Goal: Information Seeking & Learning: Learn about a topic

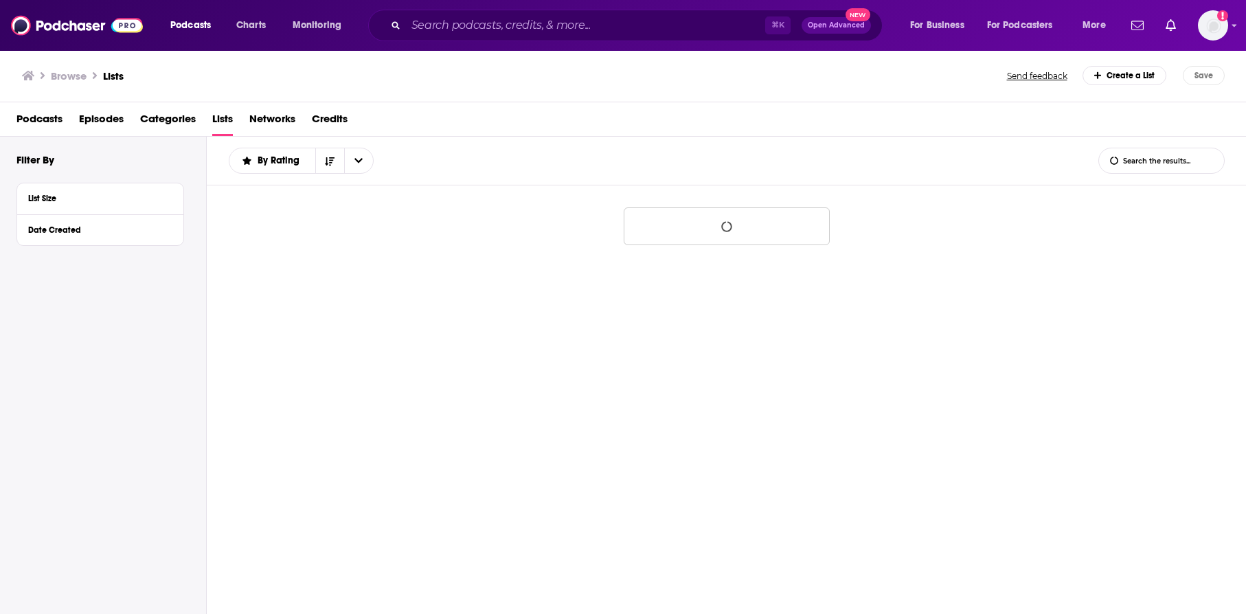
click at [581, 26] on input "Search podcasts, credits, & more..." at bounding box center [585, 25] width 359 height 22
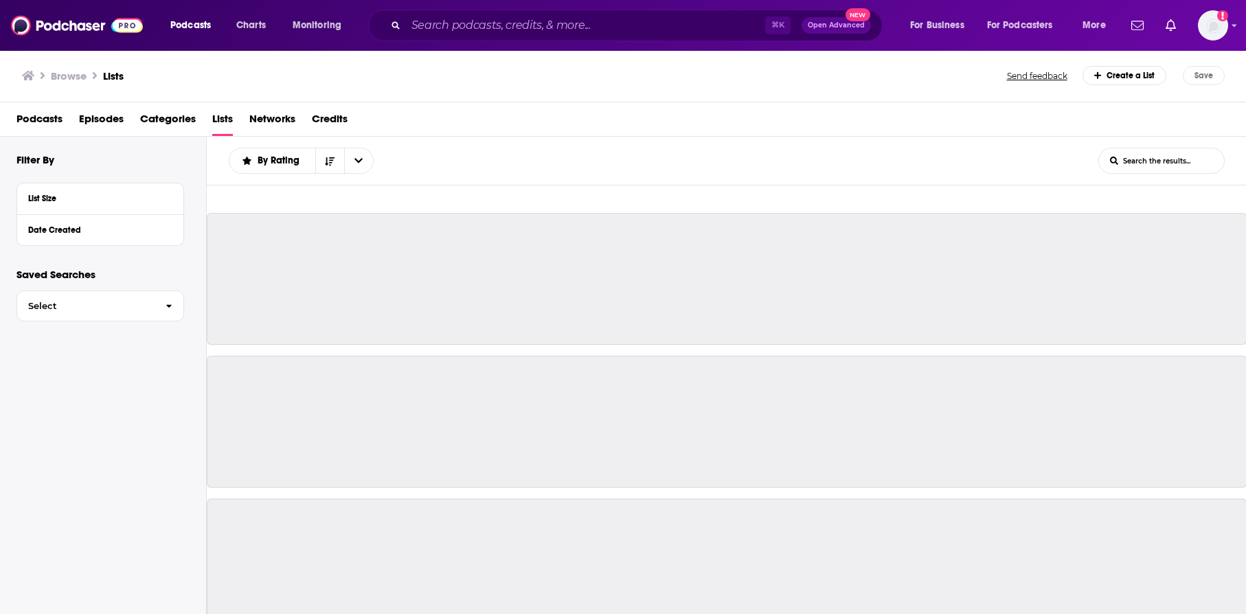
click at [467, 22] on input "Search podcasts, credits, & more..." at bounding box center [585, 25] width 359 height 22
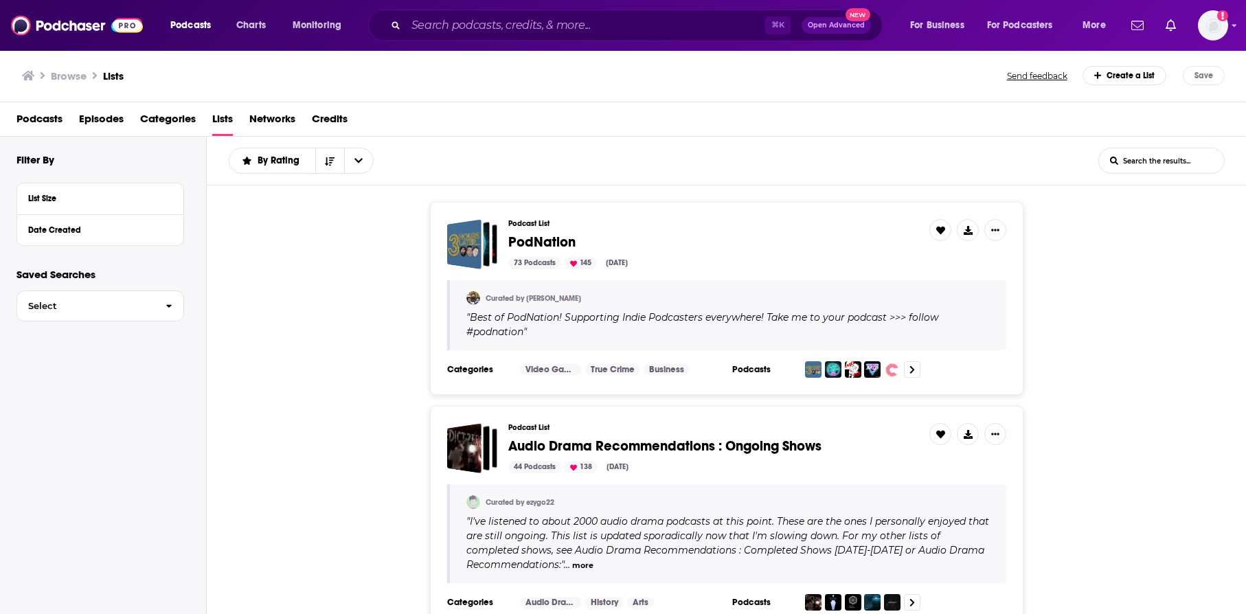
click at [552, 26] on input "Search podcasts, credits, & more..." at bounding box center [585, 25] width 359 height 22
click at [397, 25] on icon "Search podcasts, credits, & more..." at bounding box center [396, 25] width 8 height 8
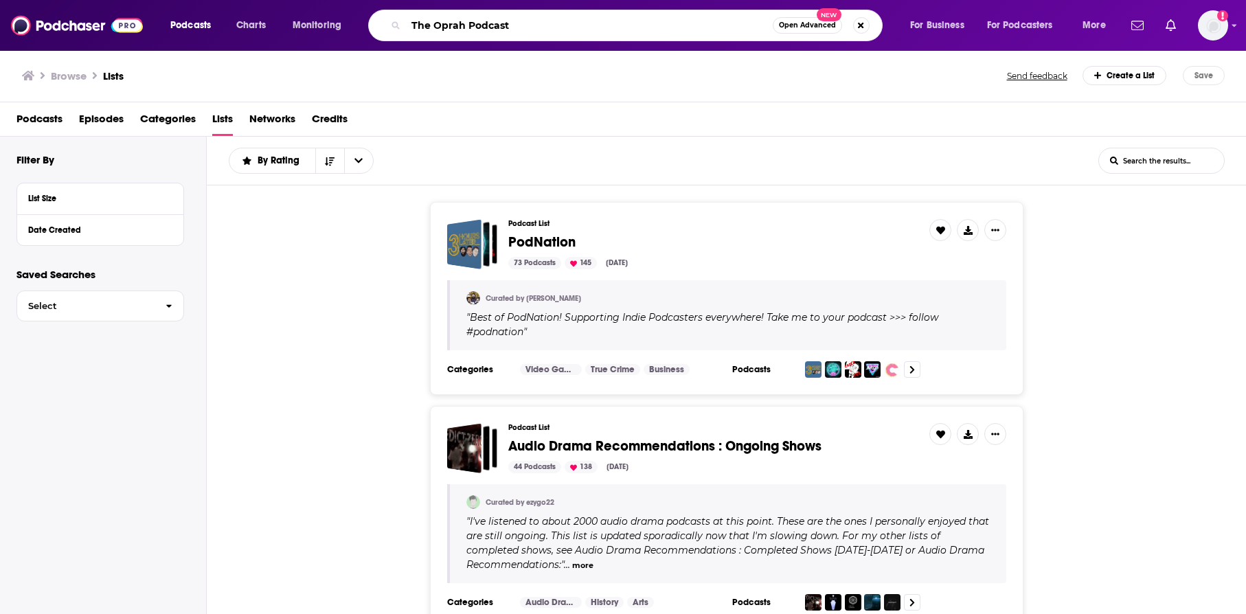
type input "The Oprah Podcast"
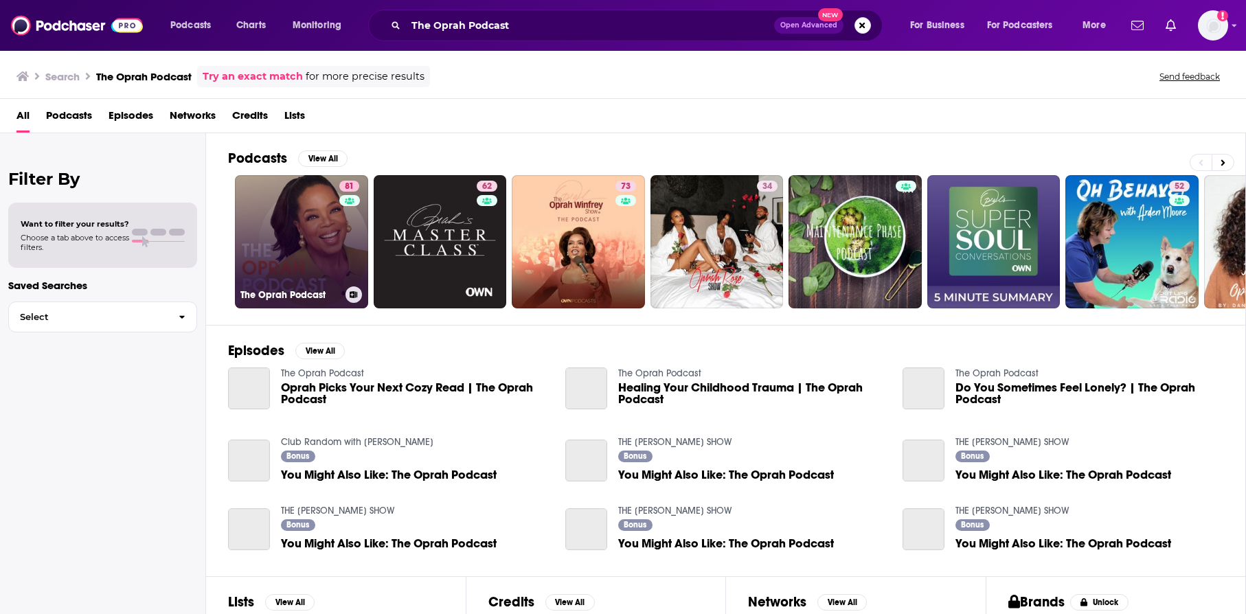
click at [291, 222] on link "81 The Oprah Podcast" at bounding box center [301, 241] width 133 height 133
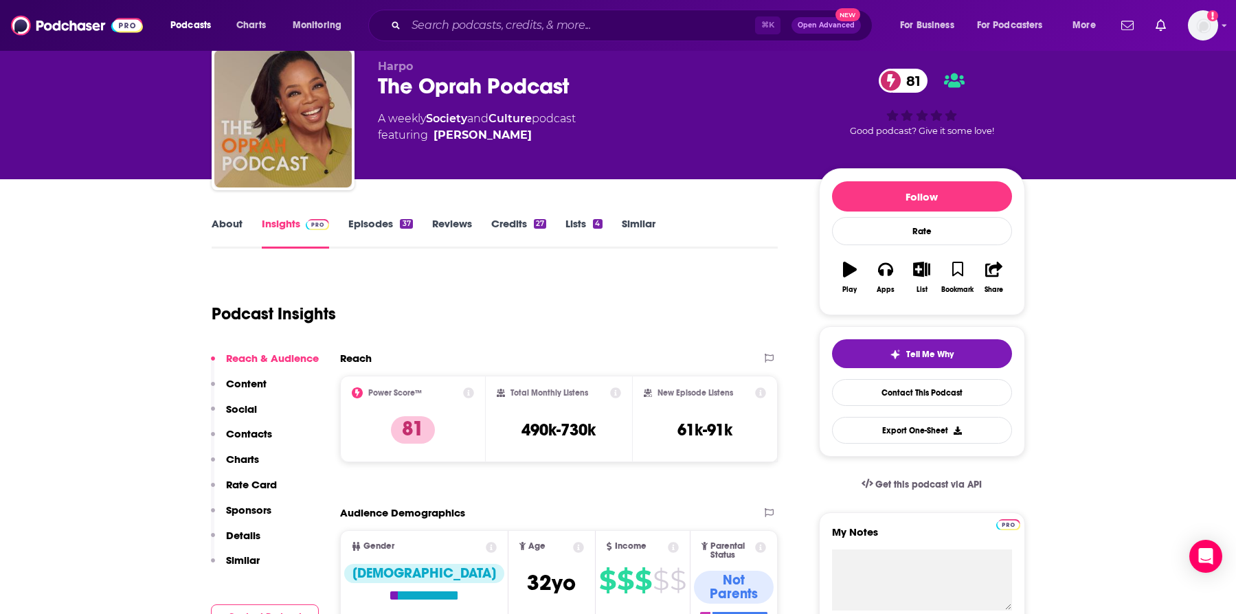
scroll to position [39, 0]
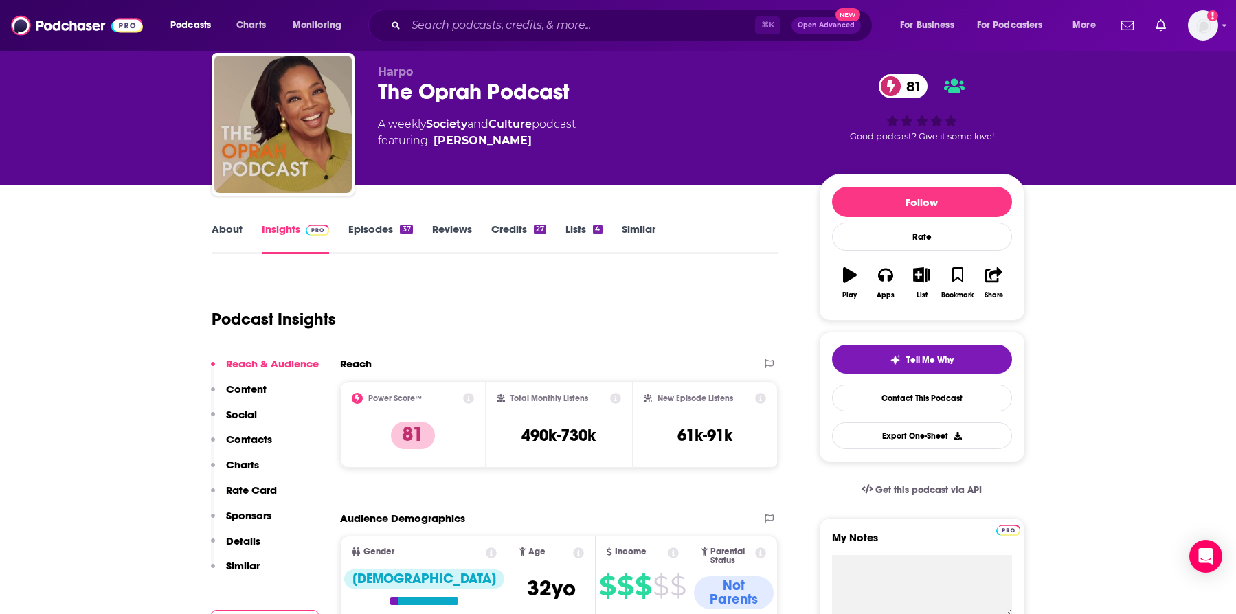
click at [404, 72] on span "Harpo" at bounding box center [395, 71] width 35 height 13
click at [240, 224] on link "About" at bounding box center [227, 239] width 31 height 32
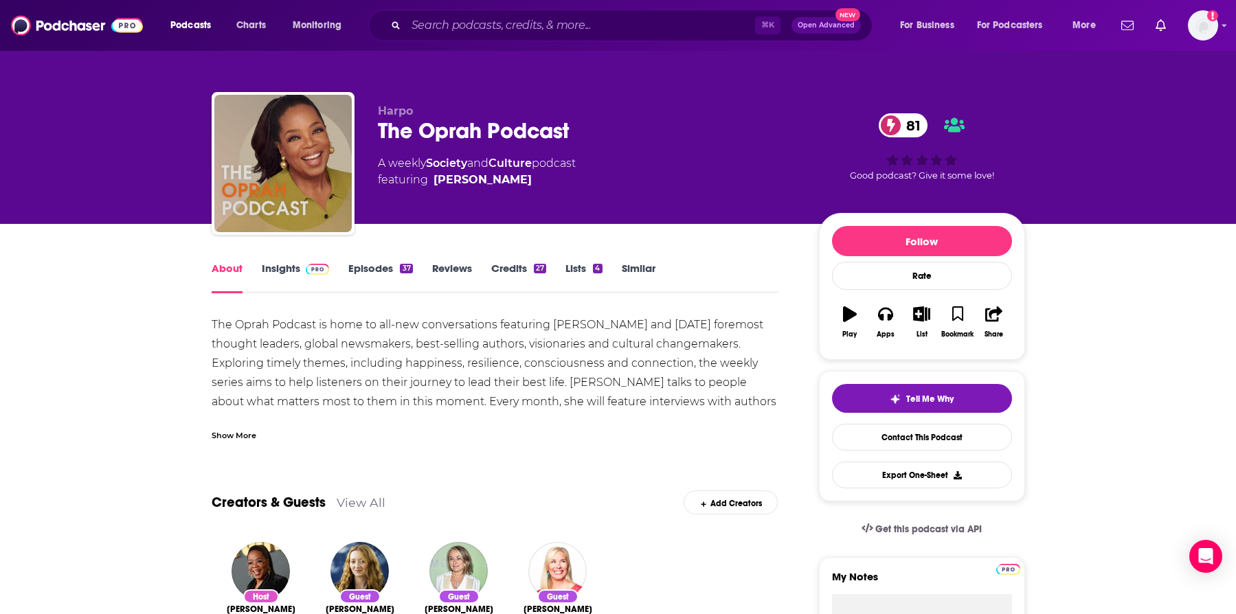
click at [225, 425] on div "Show More" at bounding box center [495, 429] width 567 height 23
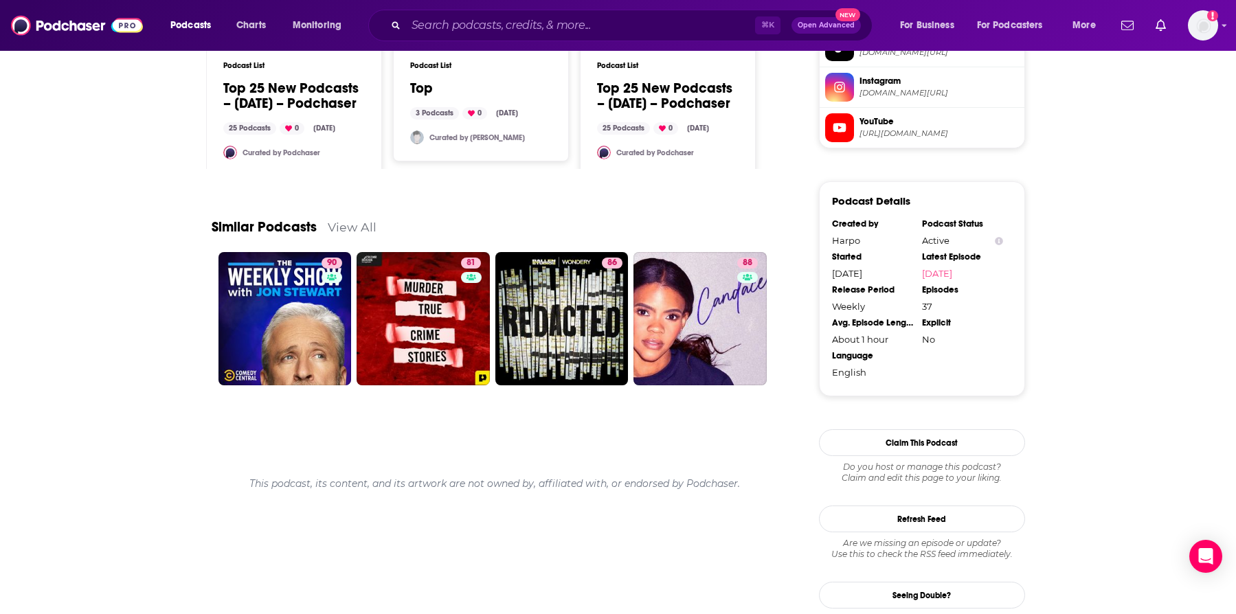
scroll to position [1283, 0]
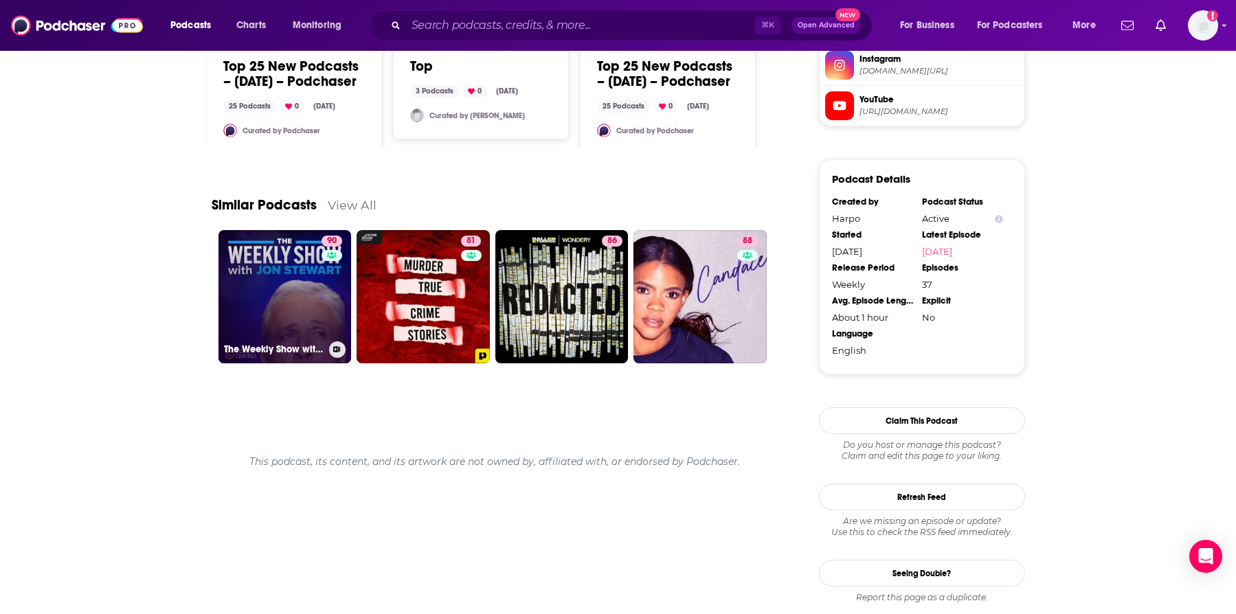
click at [318, 301] on link "90 The Weekly Show with [PERSON_NAME]" at bounding box center [284, 296] width 133 height 133
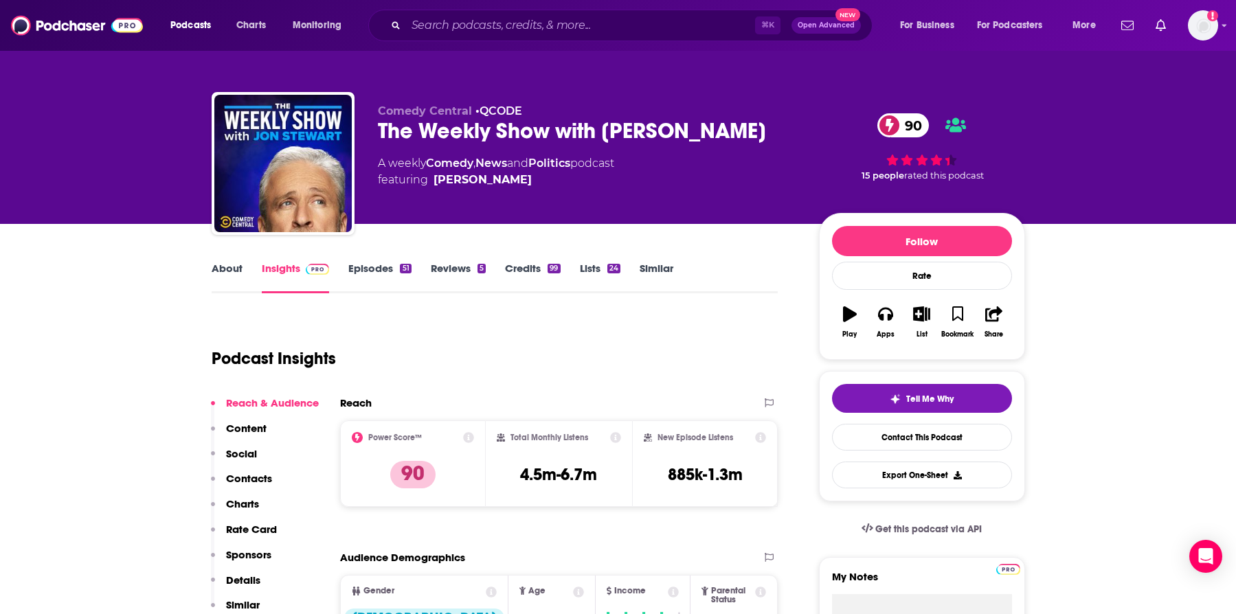
click at [384, 276] on link "Episodes 51" at bounding box center [379, 278] width 63 height 32
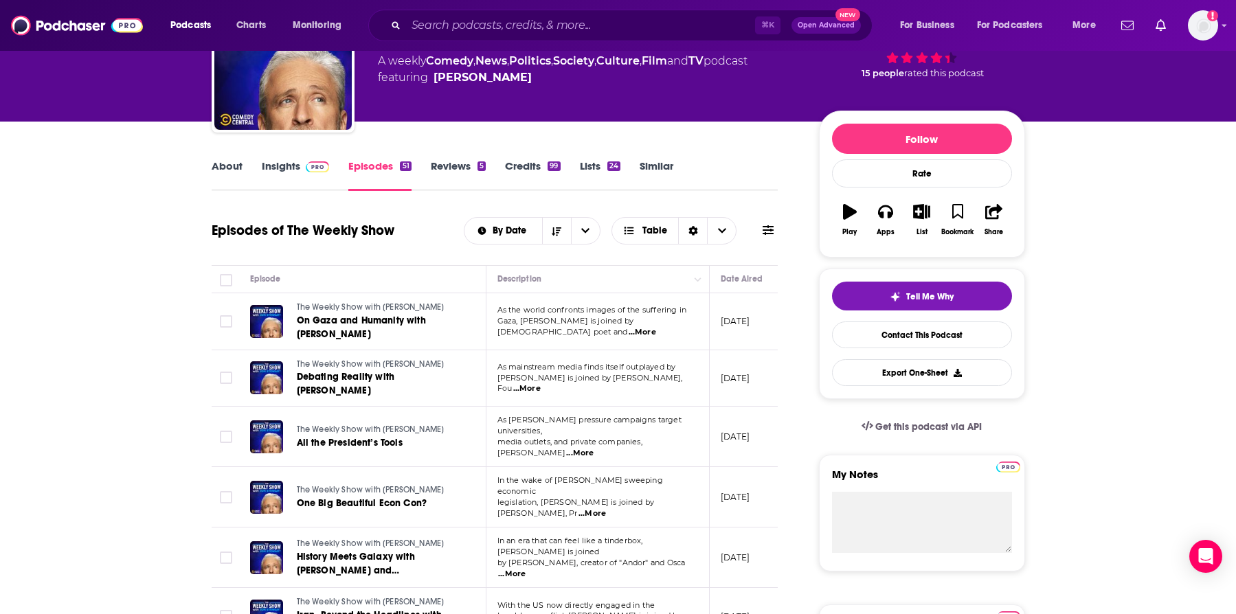
scroll to position [67, 0]
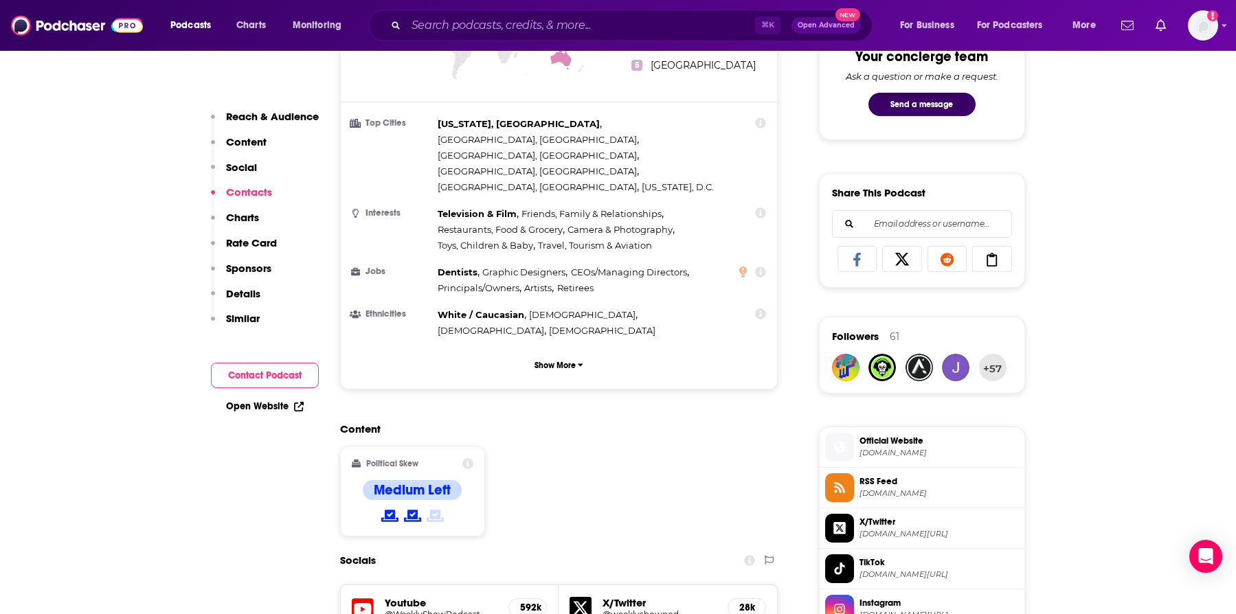
scroll to position [1164, 0]
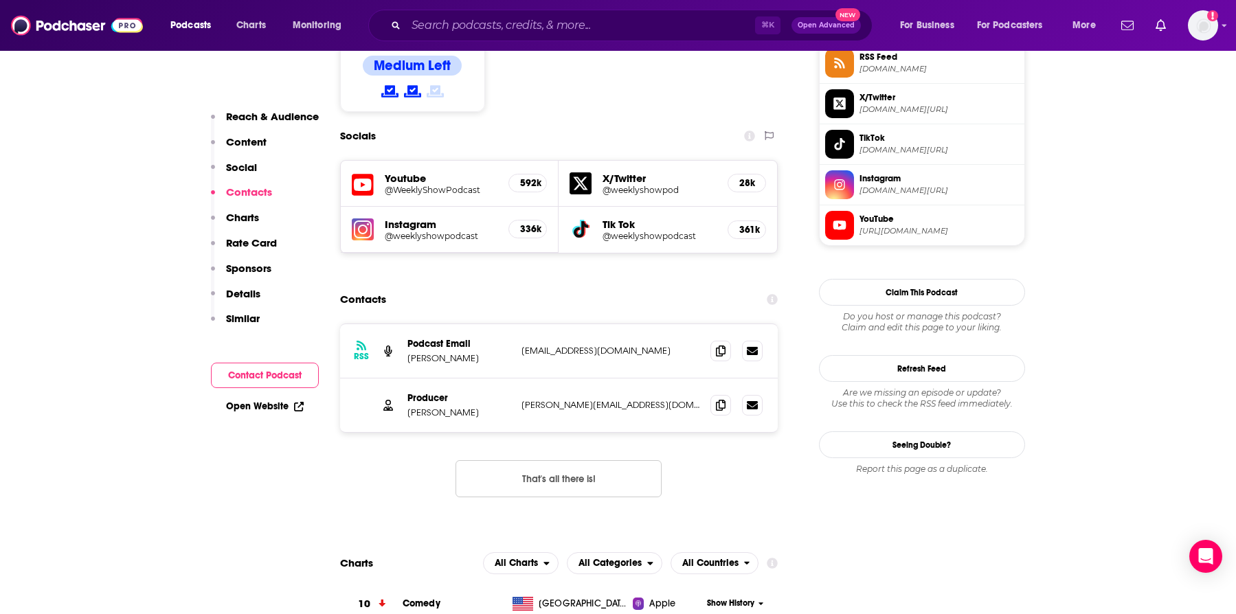
click at [565, 460] on button "That's all there is!" at bounding box center [559, 478] width 206 height 37
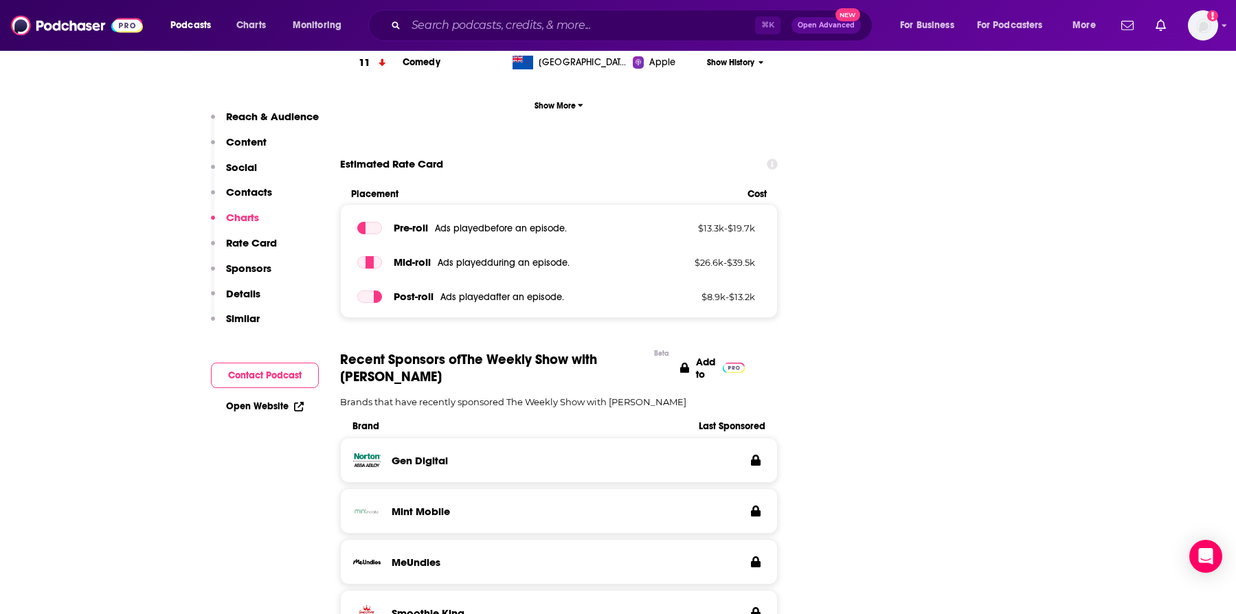
scroll to position [1898, 0]
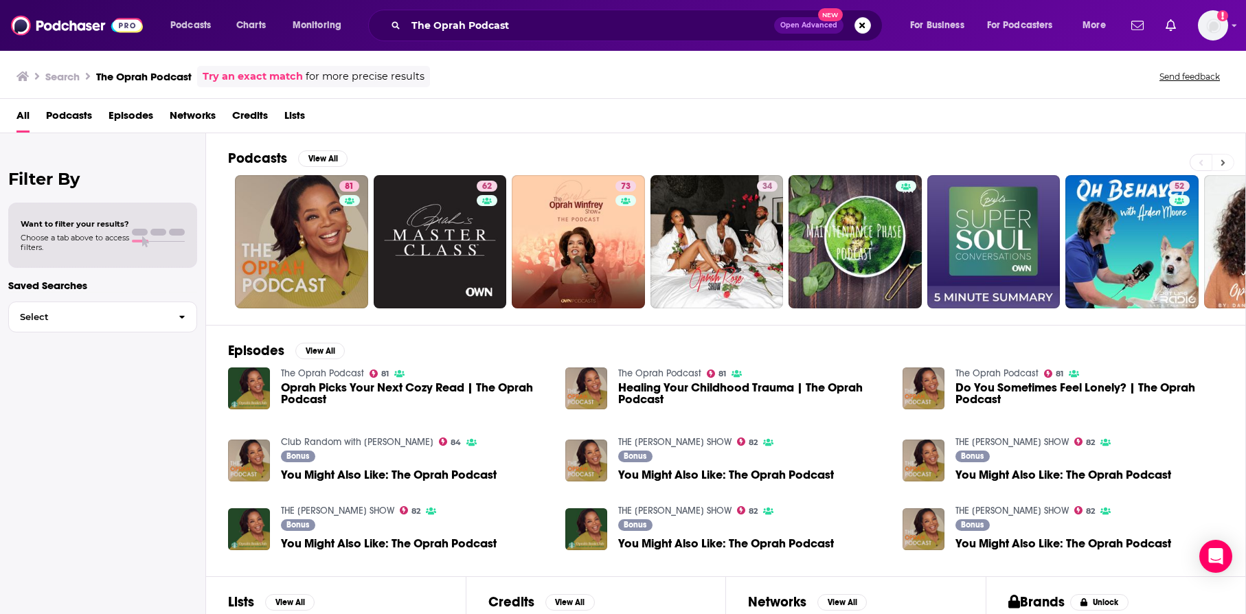
click at [1233, 163] on button at bounding box center [1223, 162] width 23 height 17
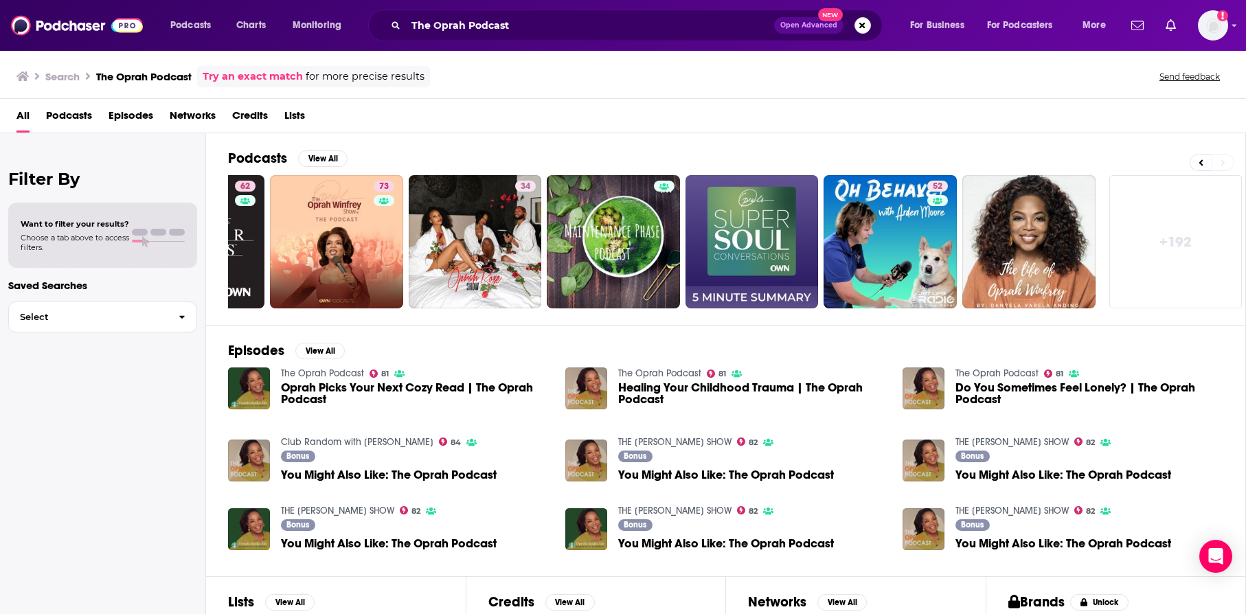
scroll to position [0, 244]
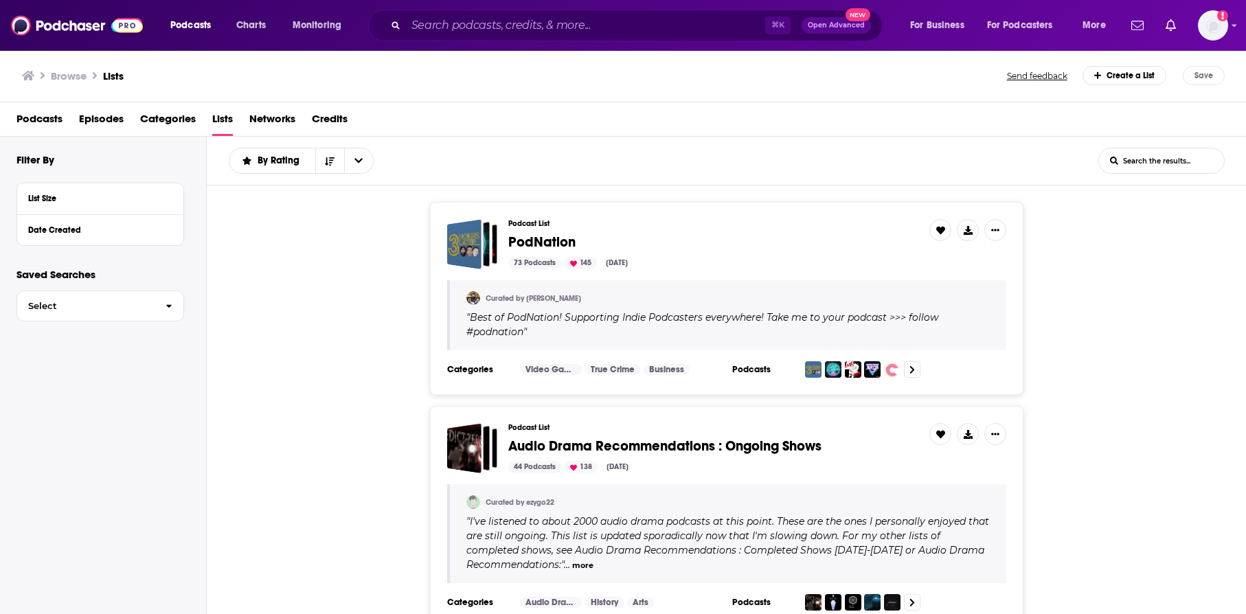
click at [38, 113] on span "Podcasts" at bounding box center [39, 122] width 46 height 28
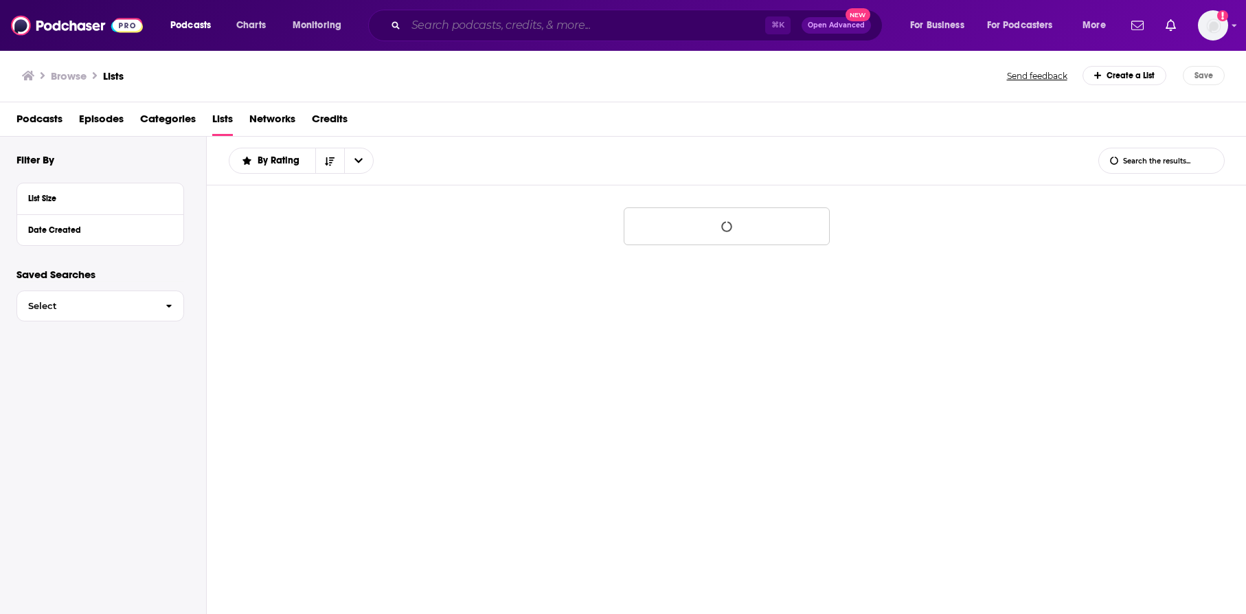
click at [565, 26] on input "Search podcasts, credits, & more..." at bounding box center [585, 25] width 359 height 22
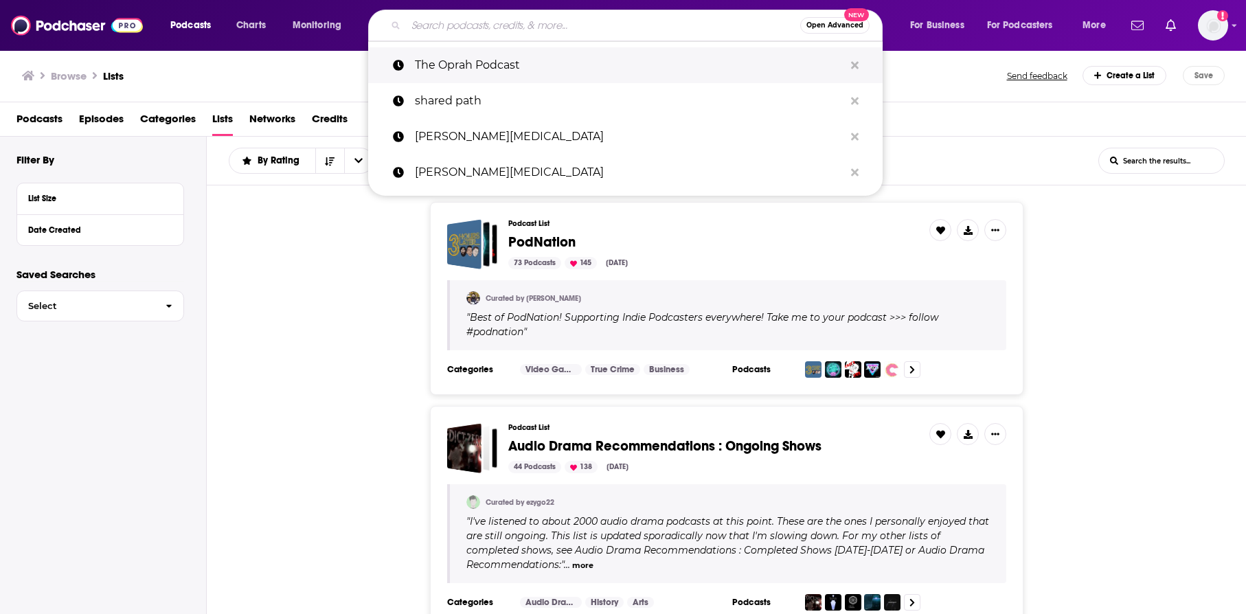
click at [554, 74] on p "The Oprah Podcast" at bounding box center [629, 65] width 429 height 36
type input "The Oprah Podcast"
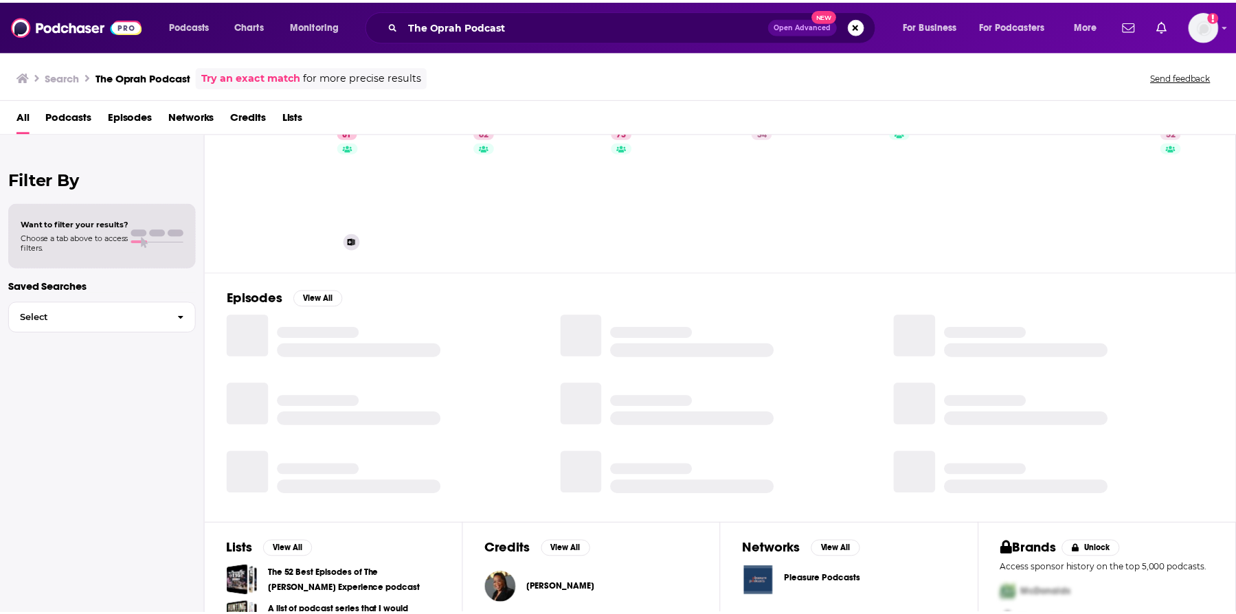
scroll to position [56, 0]
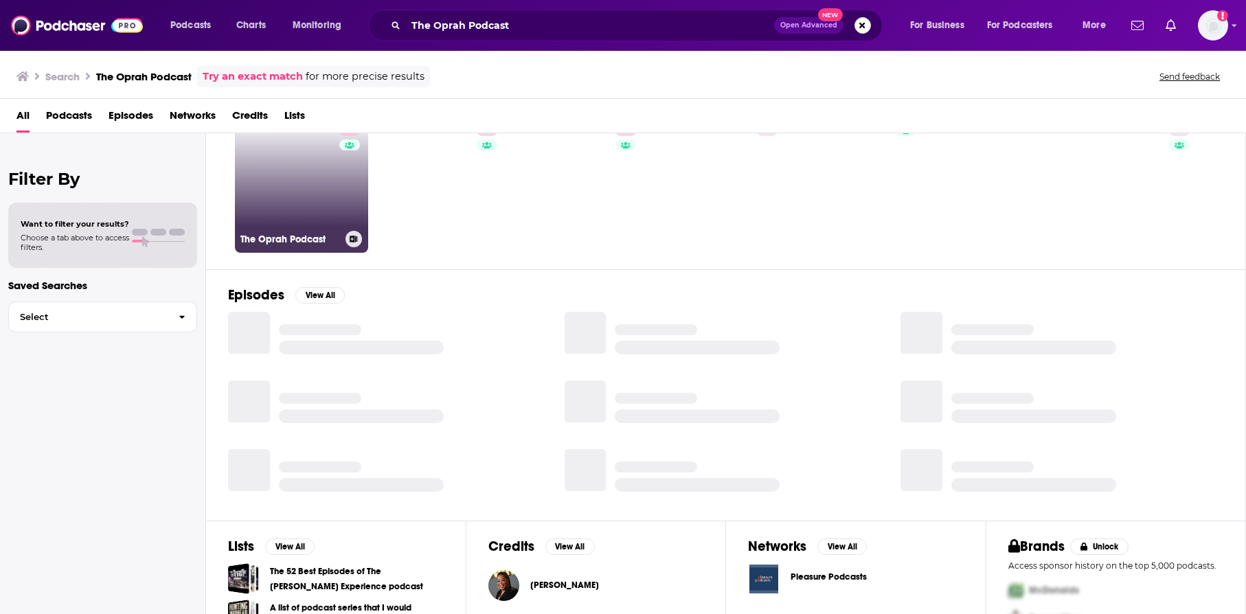
click at [330, 203] on link "81 The Oprah Podcast" at bounding box center [301, 186] width 133 height 133
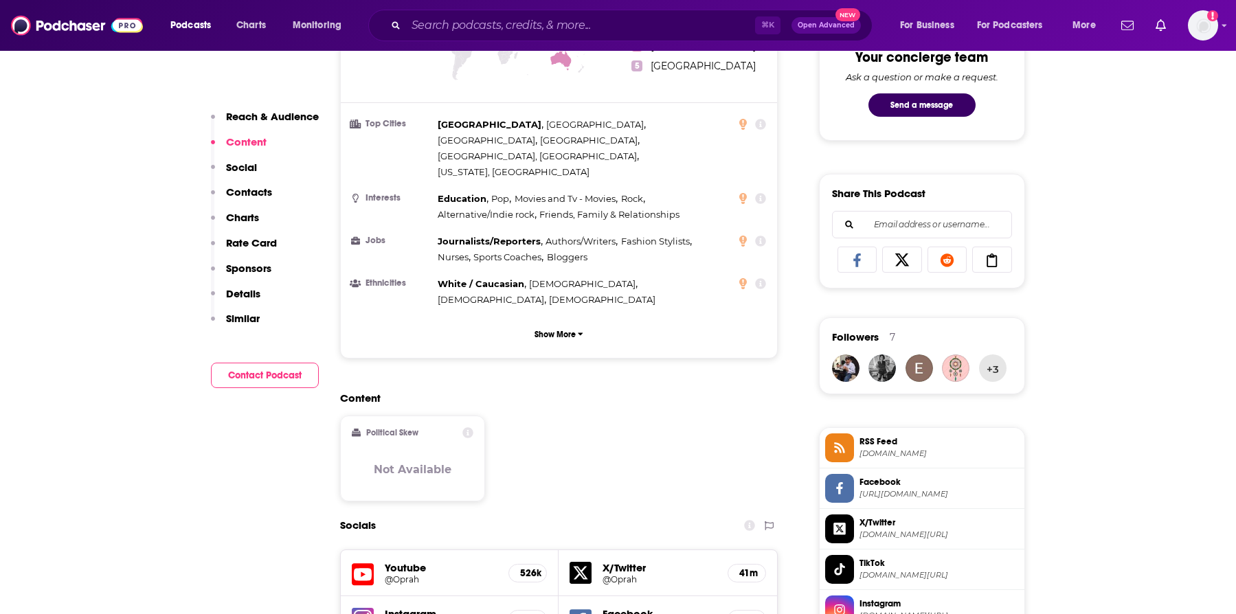
scroll to position [976, 0]
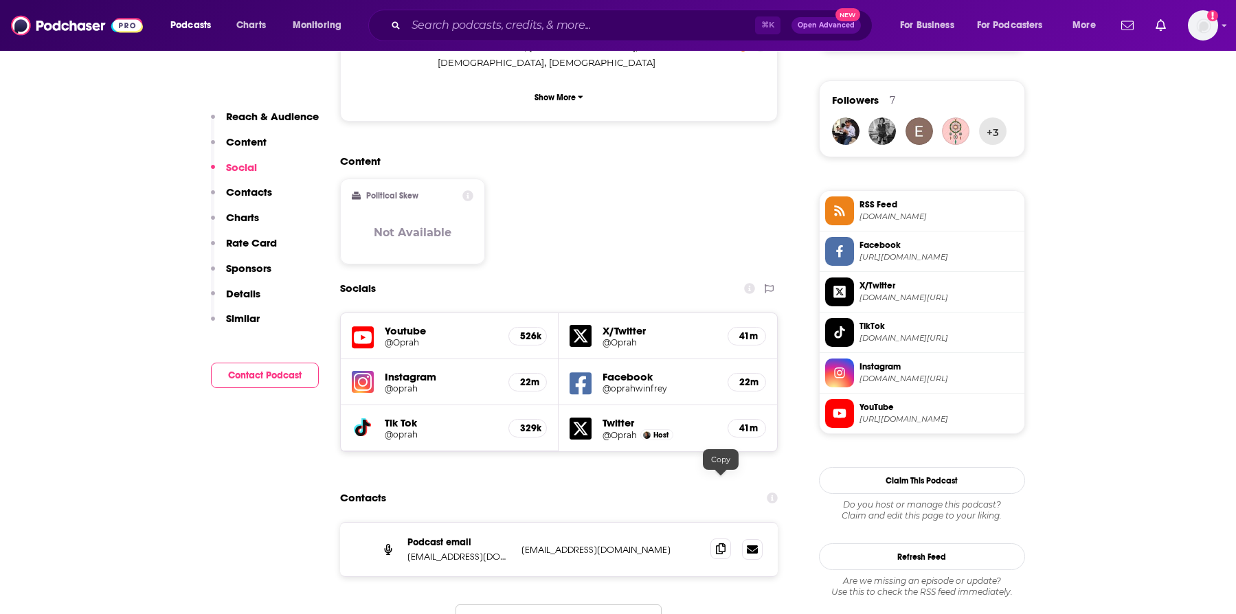
click at [730, 539] on span at bounding box center [720, 549] width 21 height 21
click at [723, 543] on icon at bounding box center [721, 548] width 10 height 11
